Goal: Navigation & Orientation: Find specific page/section

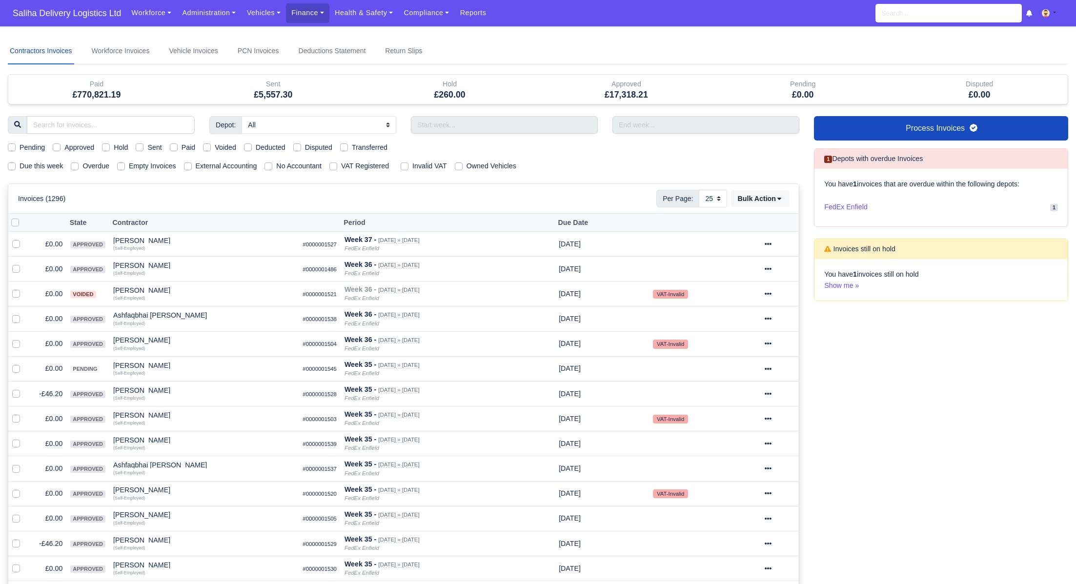
select select "25"
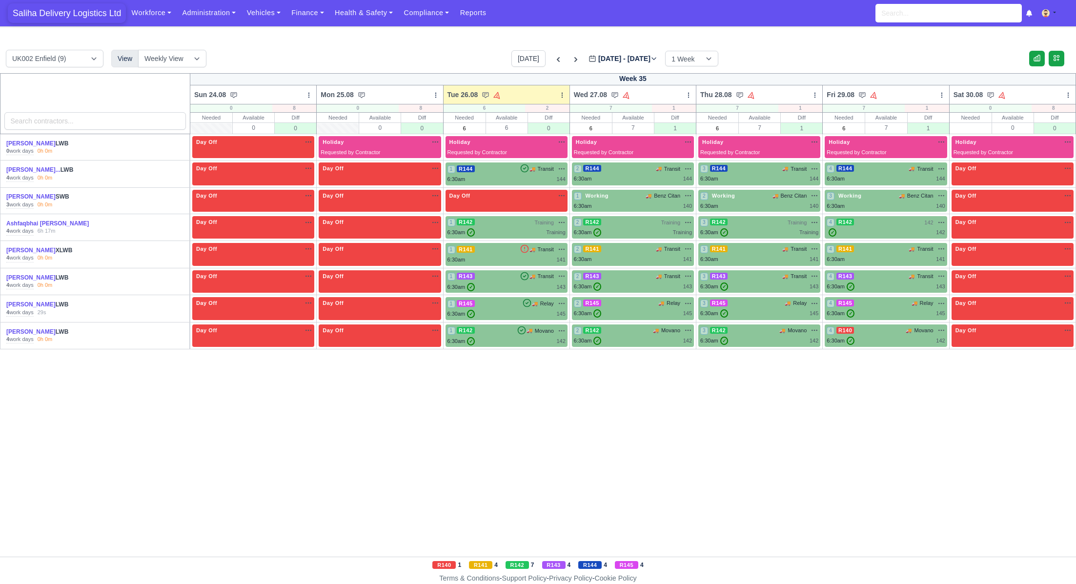
click at [19, 13] on span "Saliha Delivery Logistics Ltd" at bounding box center [67, 13] width 118 height 20
click at [69, 10] on span "Saliha Delivery Logistics Ltd" at bounding box center [67, 13] width 118 height 20
